Goal: Use online tool/utility: Utilize a website feature to perform a specific function

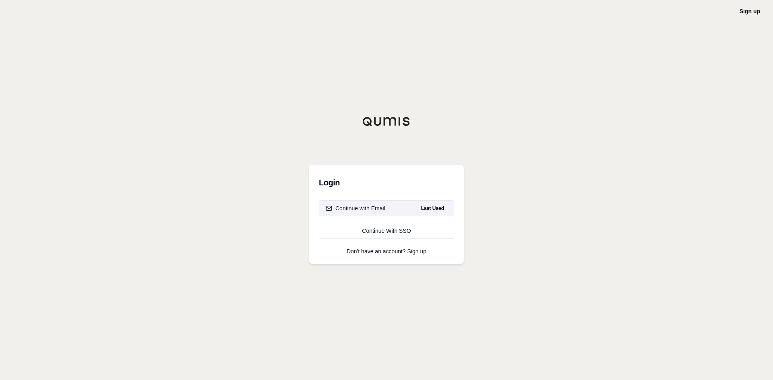
click at [374, 208] on div "Continue with Email" at bounding box center [356, 208] width 60 height 8
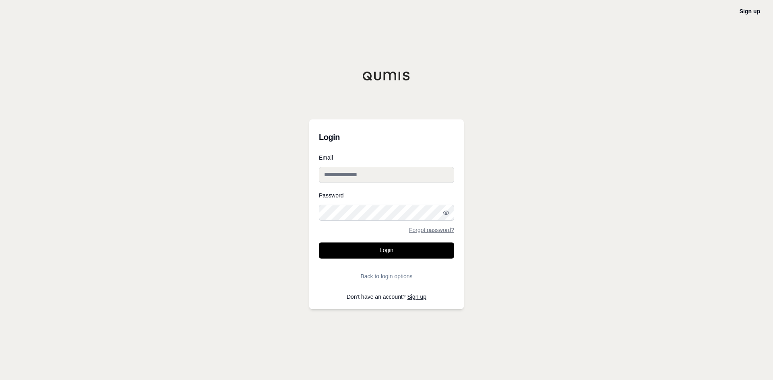
type input "**********"
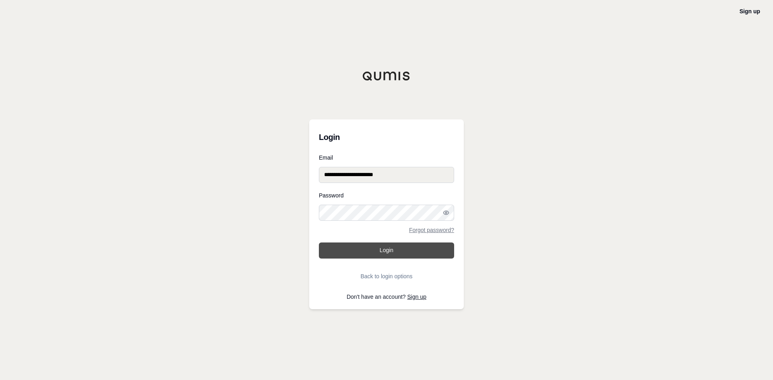
click at [380, 249] on button "Login" at bounding box center [386, 251] width 135 height 16
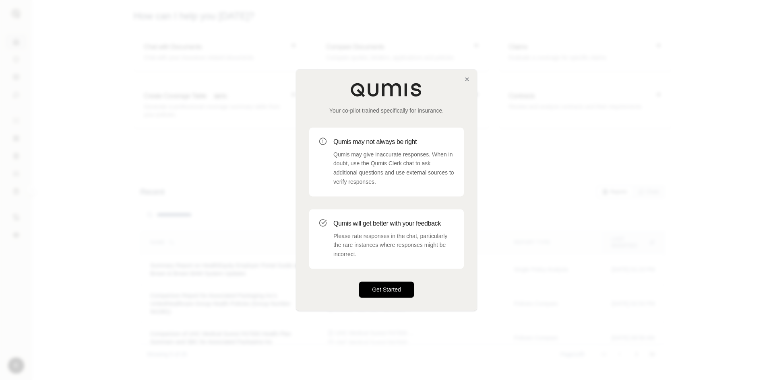
click at [394, 287] on button "Get Started" at bounding box center [386, 290] width 55 height 16
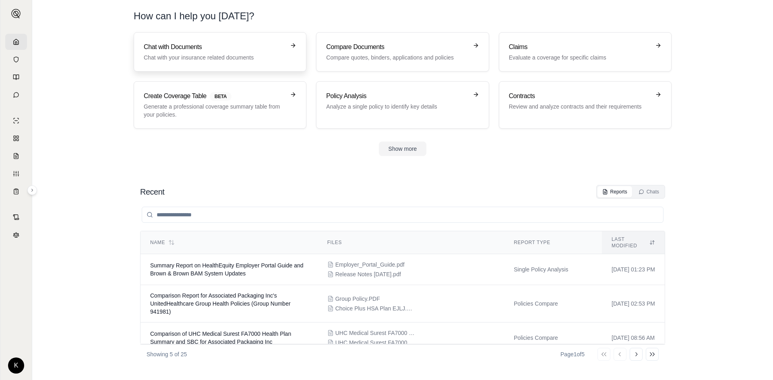
click at [197, 47] on h3 "Chat with Documents" at bounding box center [214, 47] width 141 height 10
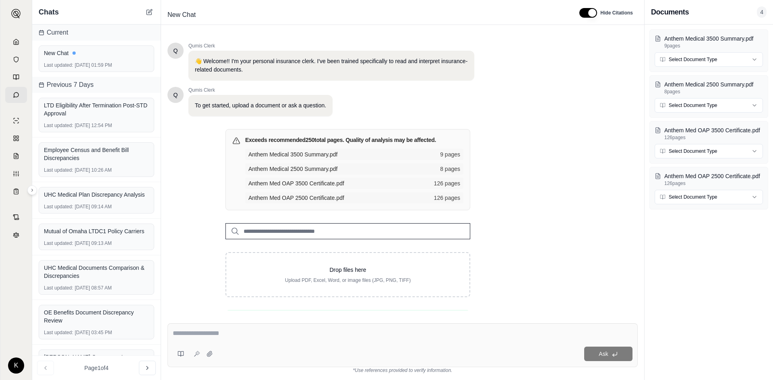
click at [212, 339] on div at bounding box center [403, 335] width 460 height 12
click at [203, 336] on textarea at bounding box center [403, 334] width 460 height 10
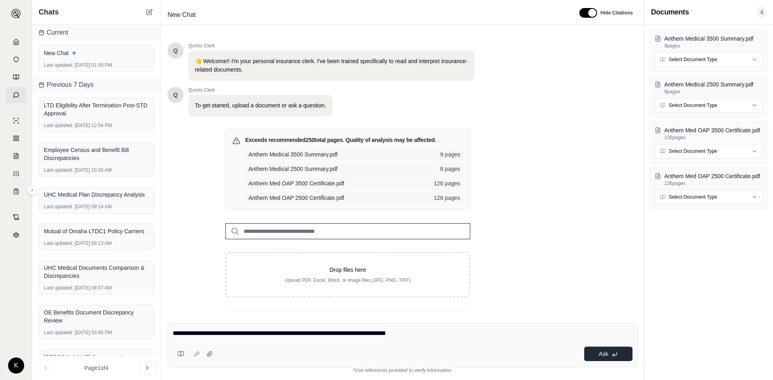
type textarea "**********"
click at [600, 352] on span "Ask" at bounding box center [603, 354] width 9 height 6
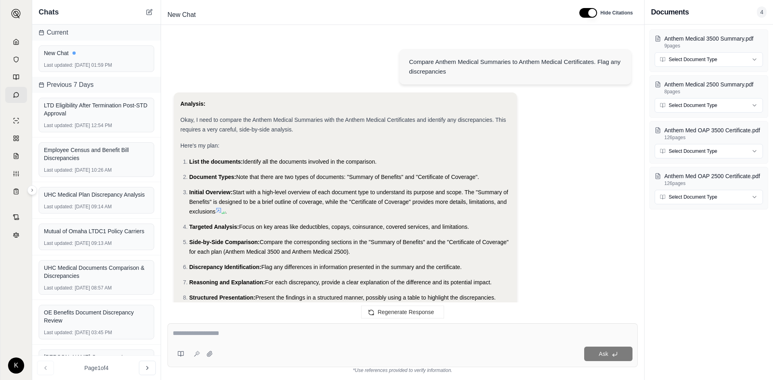
scroll to position [276, 0]
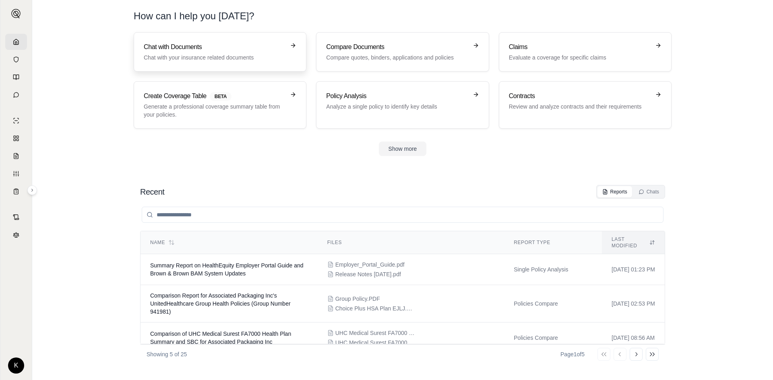
click at [195, 48] on h3 "Chat with Documents" at bounding box center [214, 47] width 141 height 10
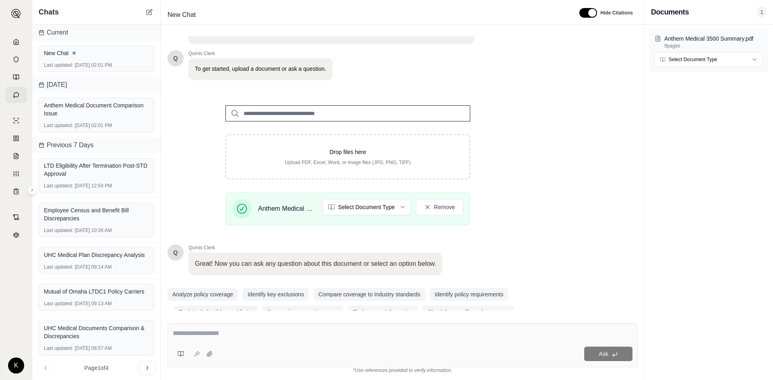
scroll to position [54, 0]
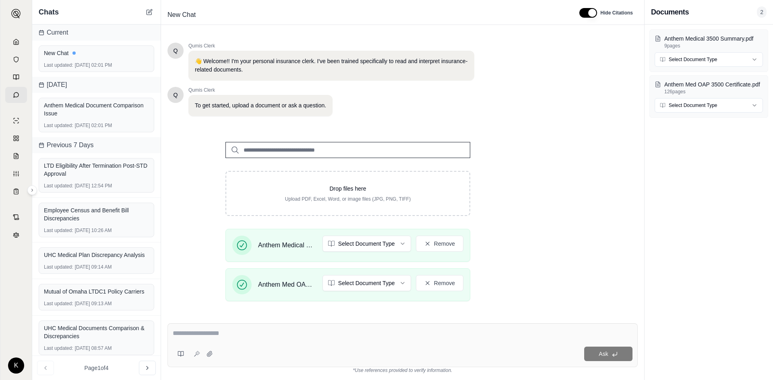
click at [219, 341] on div at bounding box center [403, 335] width 460 height 12
click at [200, 330] on textarea at bounding box center [403, 334] width 460 height 10
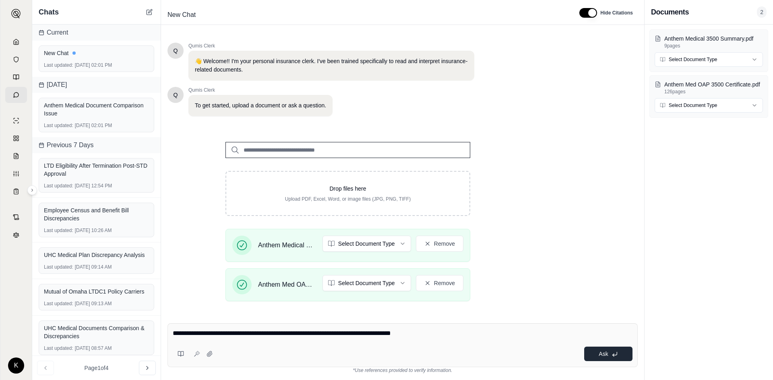
type textarea "**********"
click at [602, 354] on span "Ask" at bounding box center [603, 354] width 9 height 6
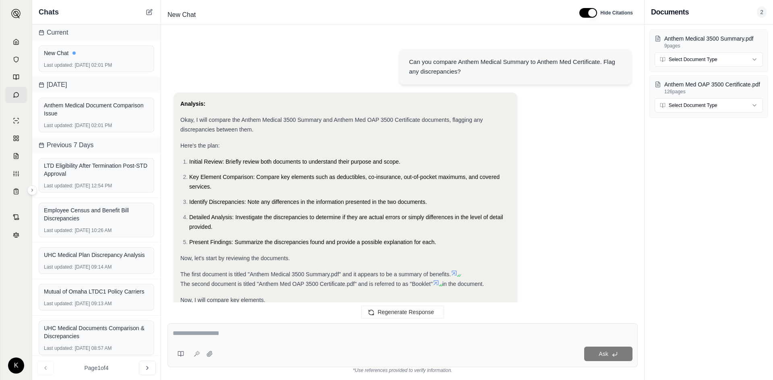
scroll to position [826, 0]
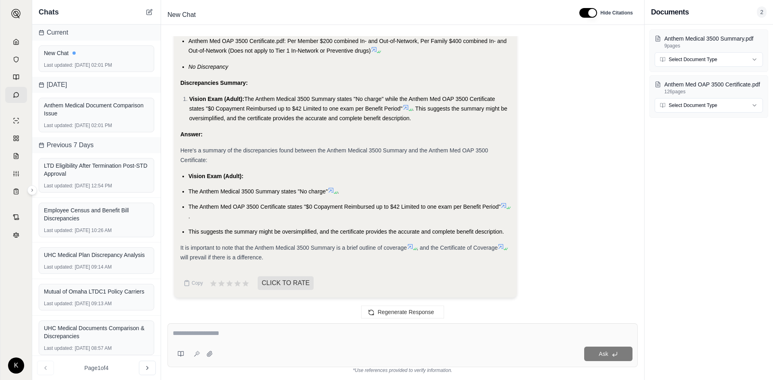
click at [197, 333] on textarea at bounding box center [403, 334] width 460 height 10
type textarea "*"
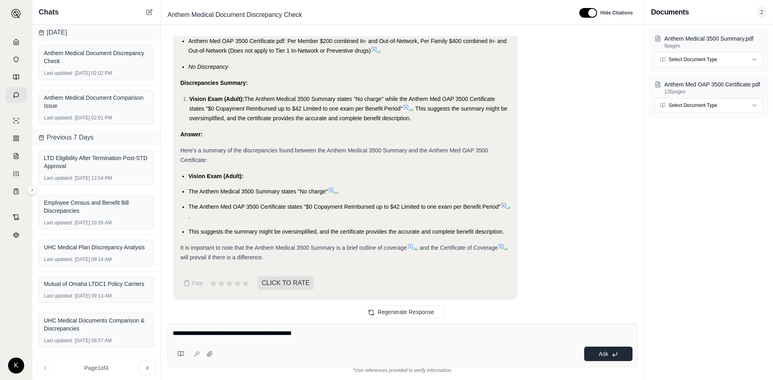
type textarea "**********"
click at [599, 351] on span "Ask" at bounding box center [603, 354] width 9 height 6
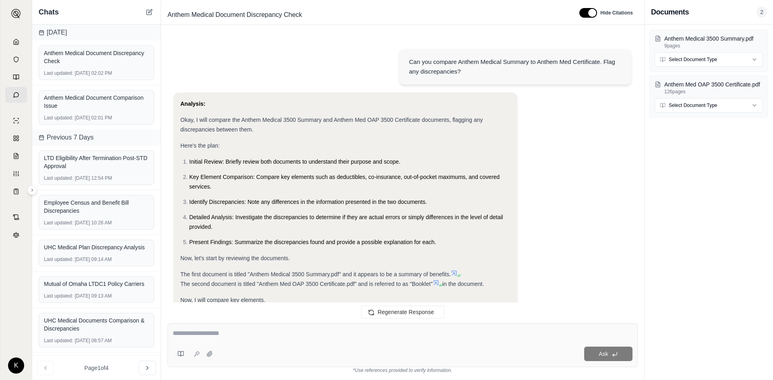
scroll to position [1129, 0]
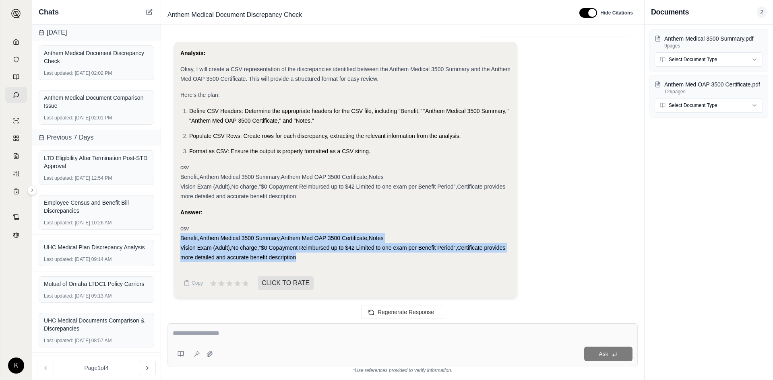
drag, startPoint x: 180, startPoint y: 238, endPoint x: 397, endPoint y: 261, distance: 218.2
click at [397, 261] on div "csv Benefit,Anthem Medical 3500 Summary,Anthem Med OAP 3500 Certificate,Notes V…" at bounding box center [345, 243] width 330 height 39
copy div "Benefit,Anthem Medical 3500 Summary,Anthem Med OAP 3500 Certificate,Notes Visio…"
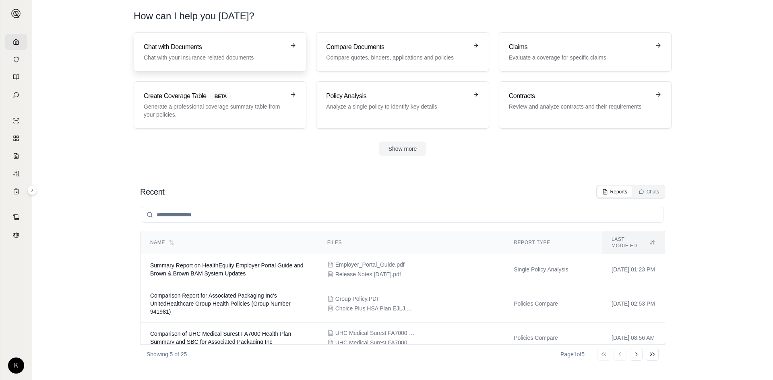
click at [216, 52] on h3 "Chat with Documents" at bounding box center [214, 47] width 141 height 10
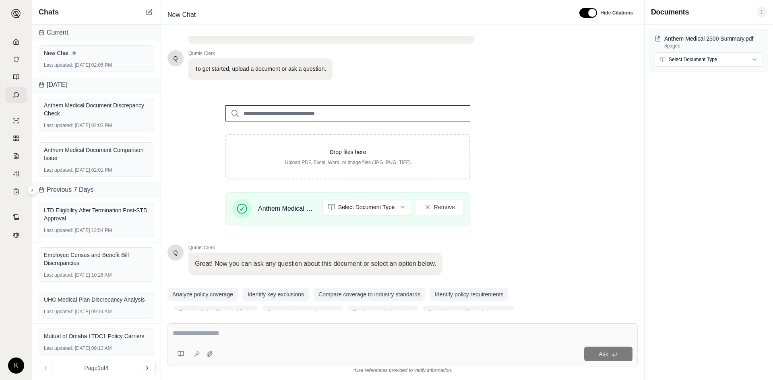
scroll to position [54, 0]
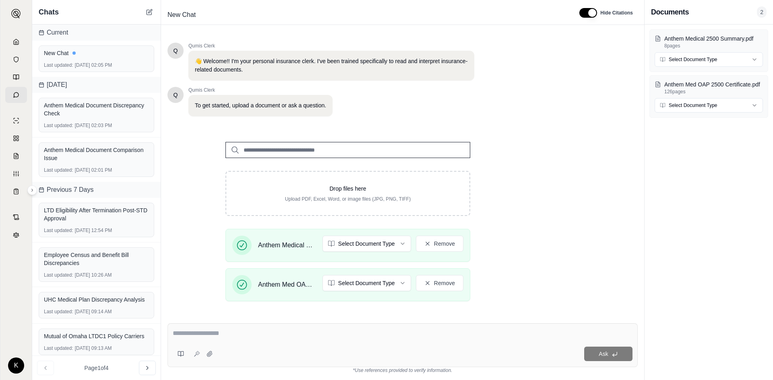
click at [223, 337] on textarea at bounding box center [403, 334] width 460 height 10
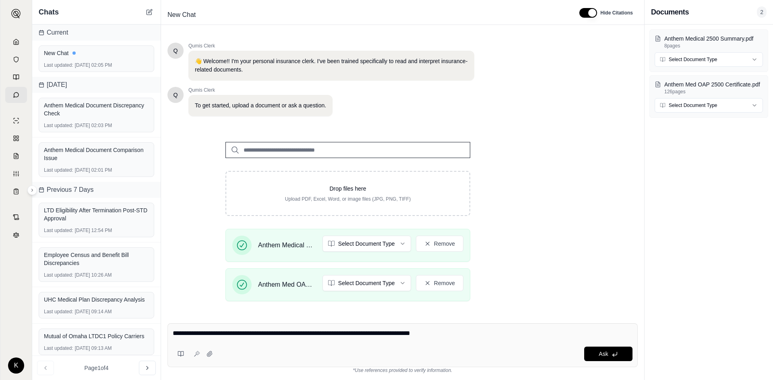
drag, startPoint x: 407, startPoint y: 335, endPoint x: 415, endPoint y: 335, distance: 8.1
click at [415, 335] on textarea "**********" at bounding box center [403, 334] width 460 height 10
type textarea "**********"
click at [600, 350] on button "Ask" at bounding box center [608, 354] width 48 height 14
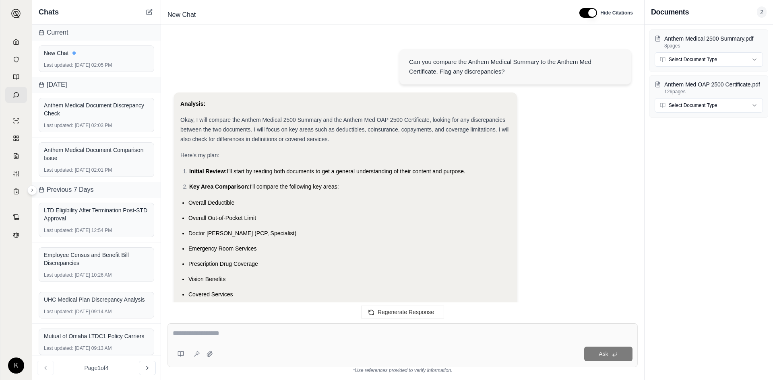
scroll to position [1014, 0]
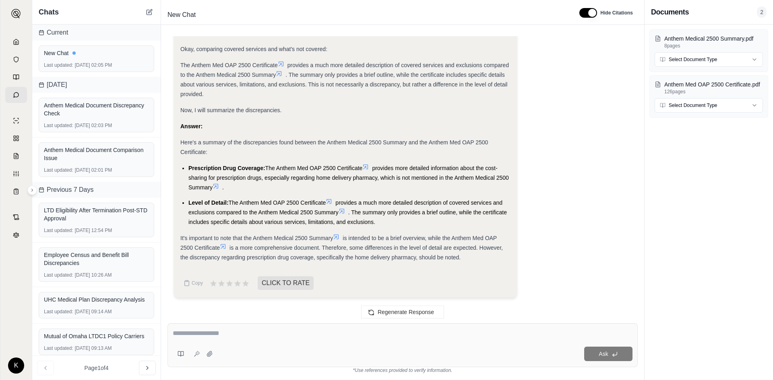
click at [190, 333] on textarea at bounding box center [403, 334] width 460 height 10
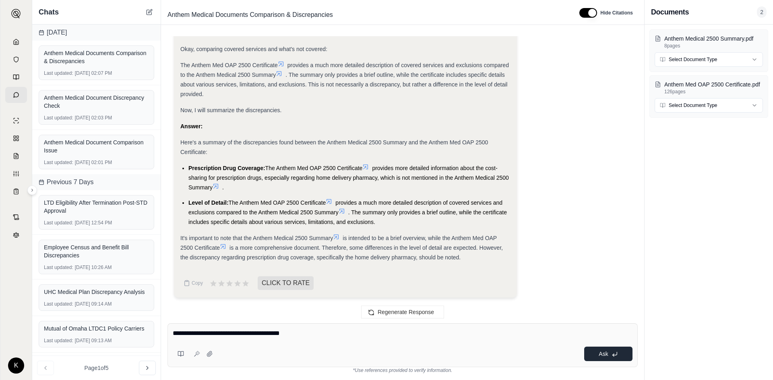
type textarea "**********"
click at [596, 352] on button "Ask" at bounding box center [608, 354] width 48 height 14
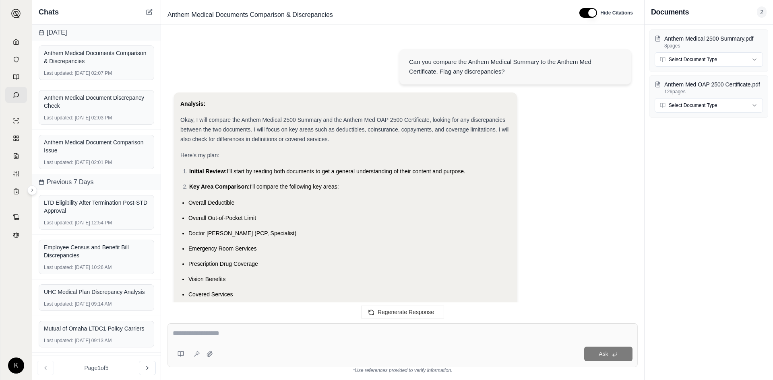
scroll to position [1409, 0]
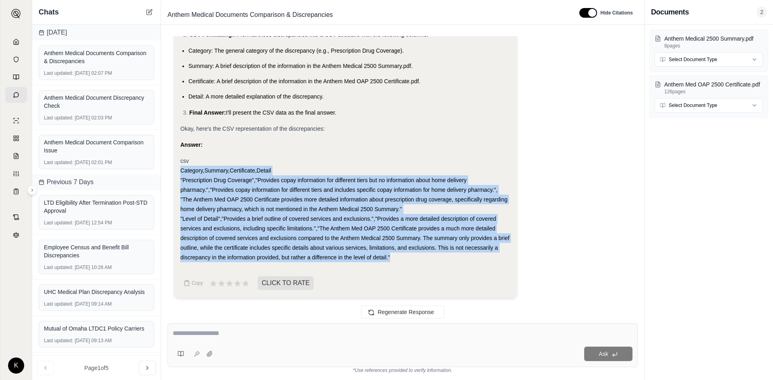
drag, startPoint x: 182, startPoint y: 170, endPoint x: 399, endPoint y: 254, distance: 233.6
click at [399, 254] on div "csv Category,Summary,Certificate,Detail "Prescription Drug Coverage","Provides …" at bounding box center [345, 209] width 330 height 106
copy div "Category,Summary,Certificate,Detail "Prescription Drug Coverage","Provides copa…"
